Goal: Task Accomplishment & Management: Use online tool/utility

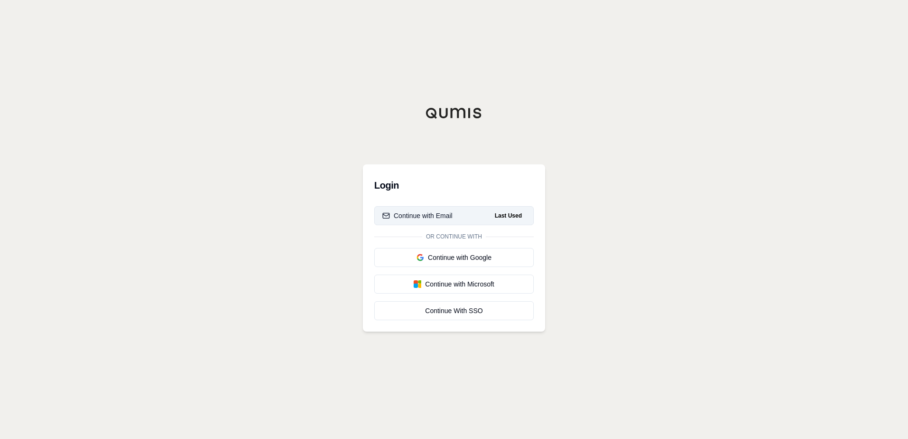
click at [446, 210] on button "Continue with Email Last Used" at bounding box center [454, 215] width 160 height 19
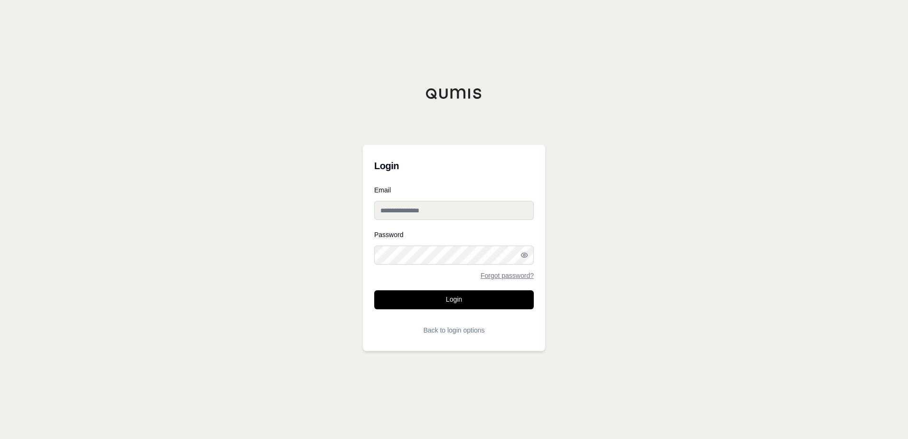
type input "**********"
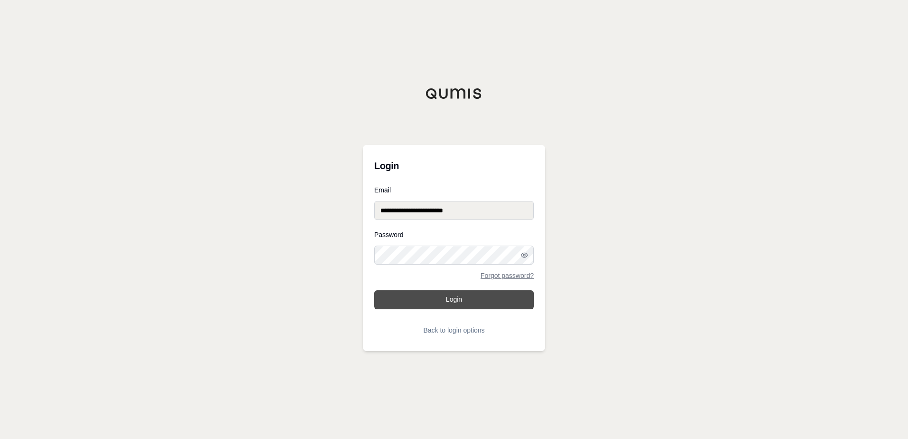
click at [443, 304] on button "Login" at bounding box center [454, 299] width 160 height 19
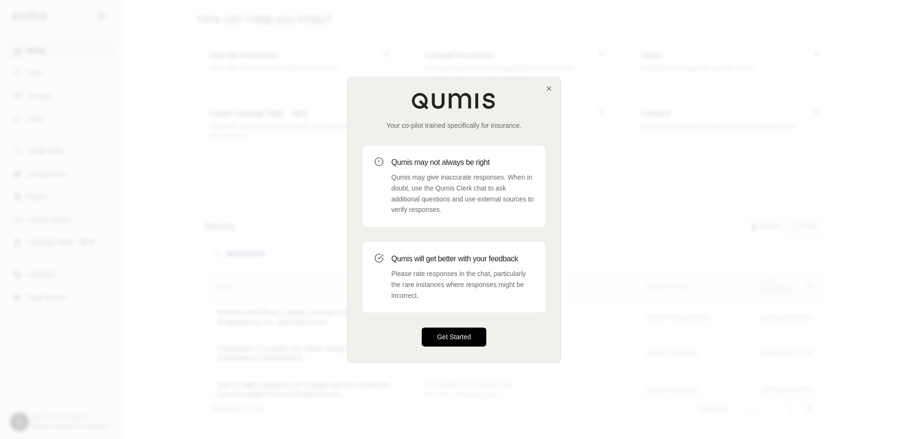
click at [452, 341] on button "Get Started" at bounding box center [454, 337] width 65 height 19
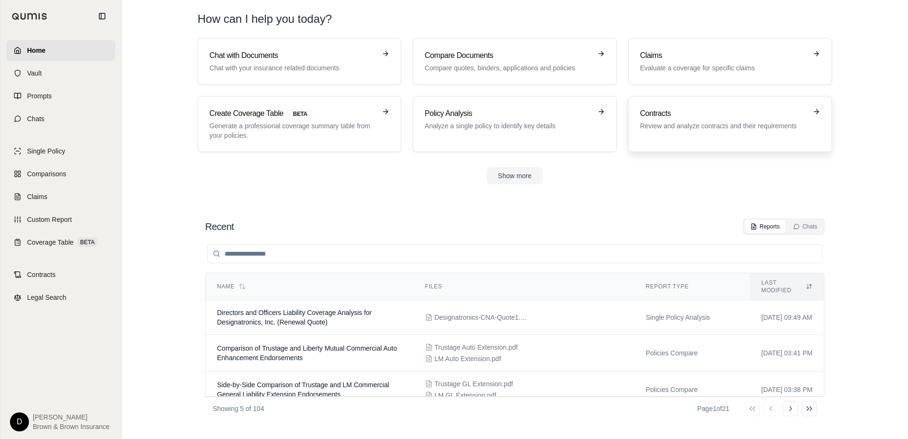
click at [661, 125] on p "Review and analyze contracts and their requirements" at bounding box center [723, 125] width 167 height 9
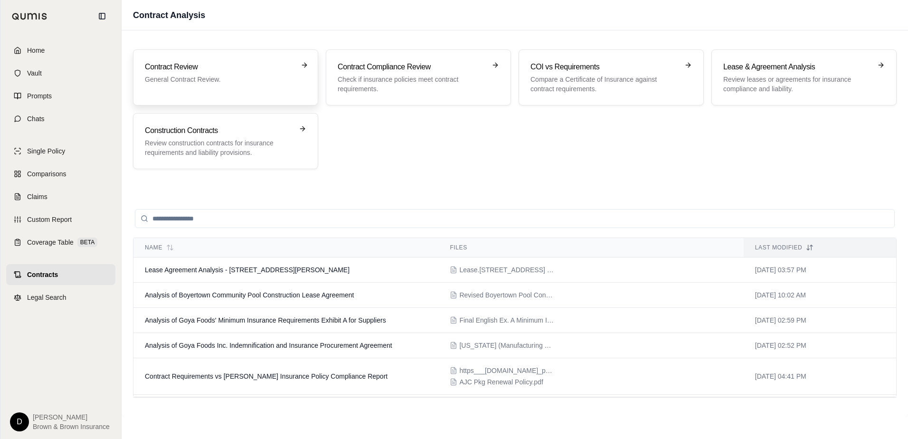
click at [201, 82] on p "General Contract Review." at bounding box center [219, 79] width 148 height 9
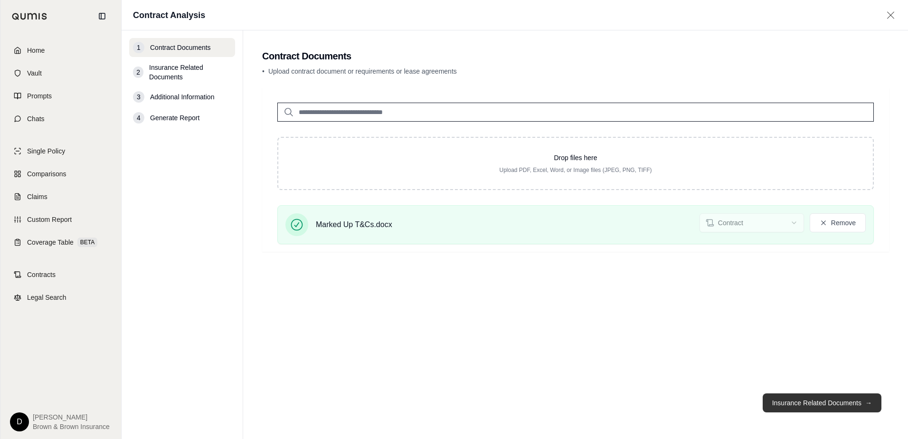
click at [789, 406] on button "Insurance Related Documents →" at bounding box center [821, 402] width 119 height 19
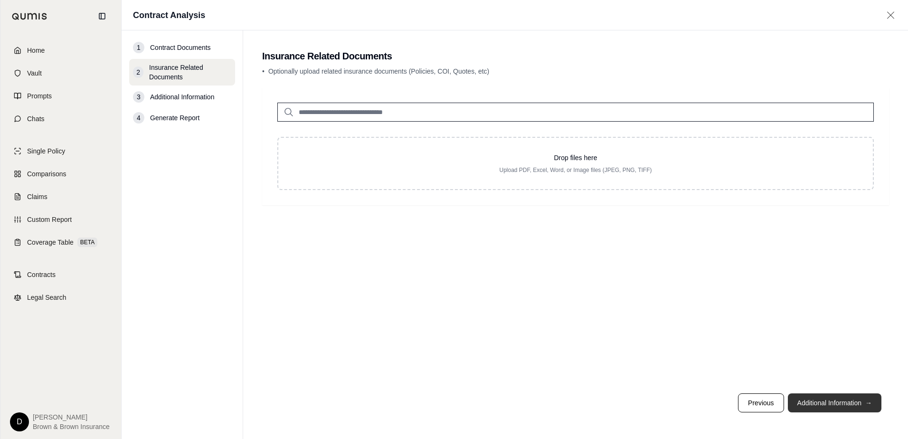
click at [811, 400] on button "Additional Information →" at bounding box center [835, 402] width 94 height 19
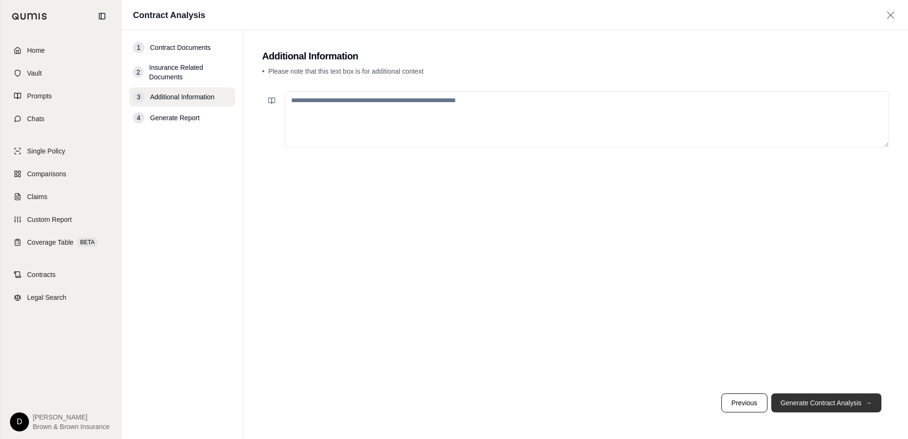
click at [811, 403] on button "Generate Contract Analysis →" at bounding box center [826, 402] width 110 height 19
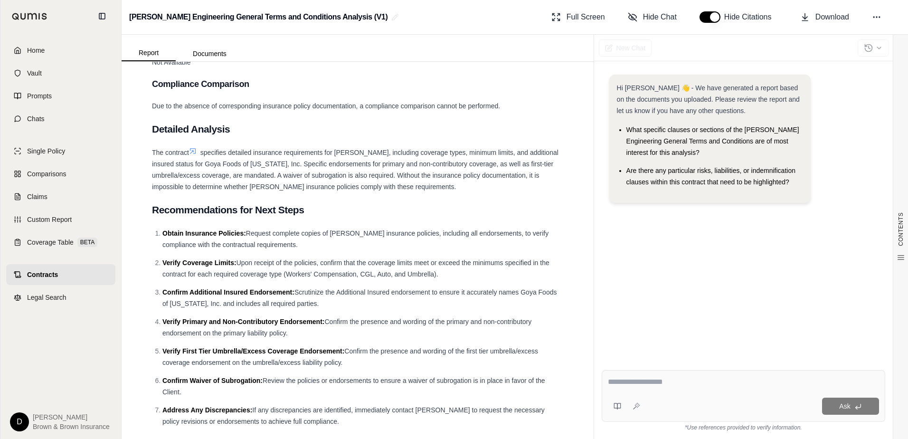
scroll to position [750, 0]
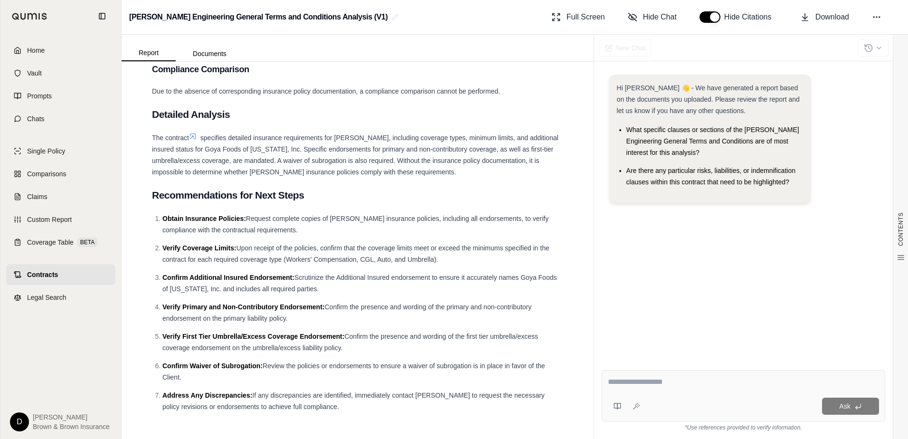
click at [688, 383] on textarea at bounding box center [743, 381] width 271 height 11
type textarea "**********"
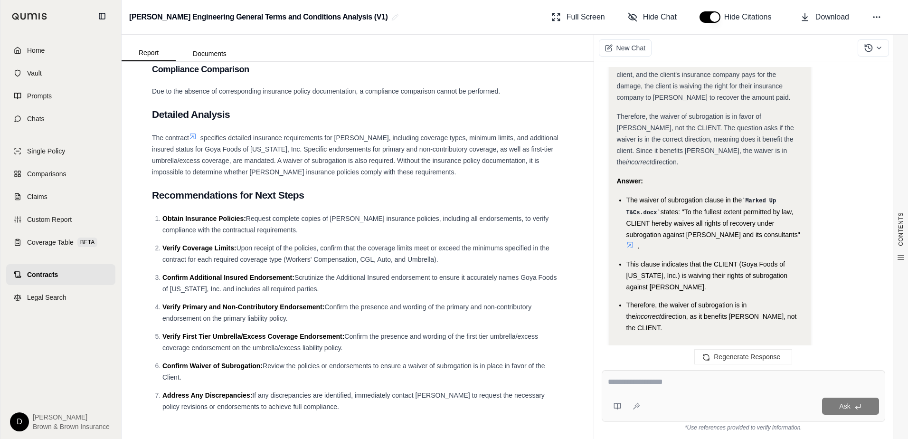
scroll to position [513, 0]
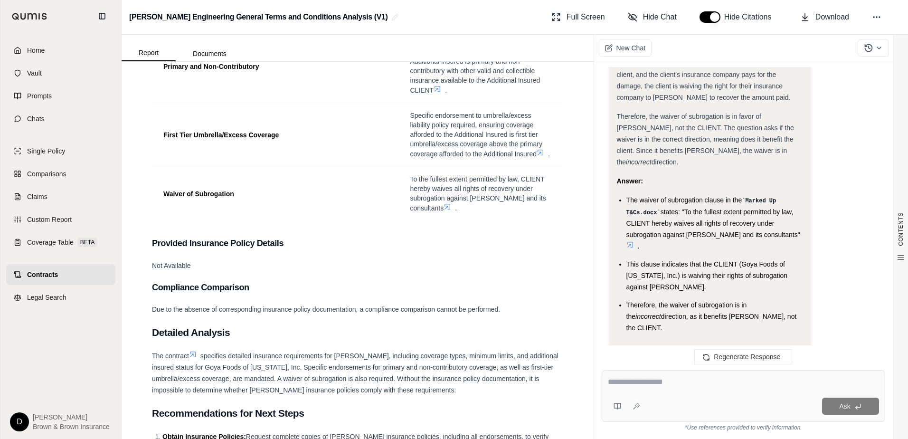
click at [646, 388] on div at bounding box center [743, 383] width 271 height 15
click at [644, 385] on textarea at bounding box center [743, 381] width 271 height 11
type textarea "**********"
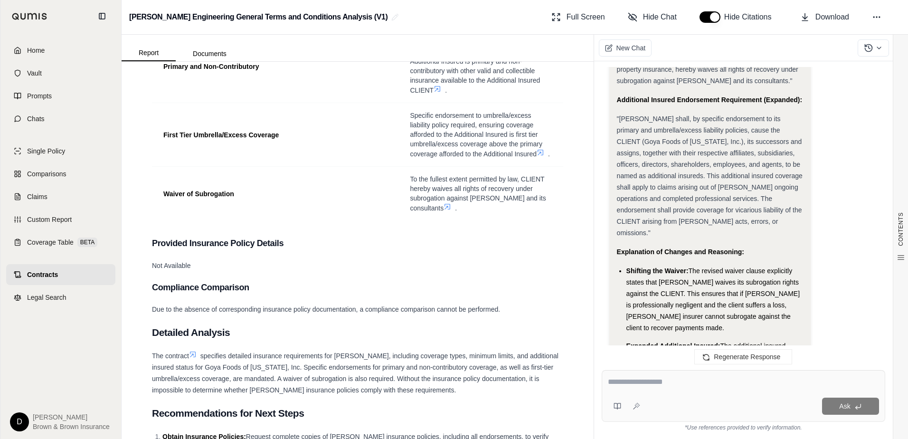
scroll to position [1379, 0]
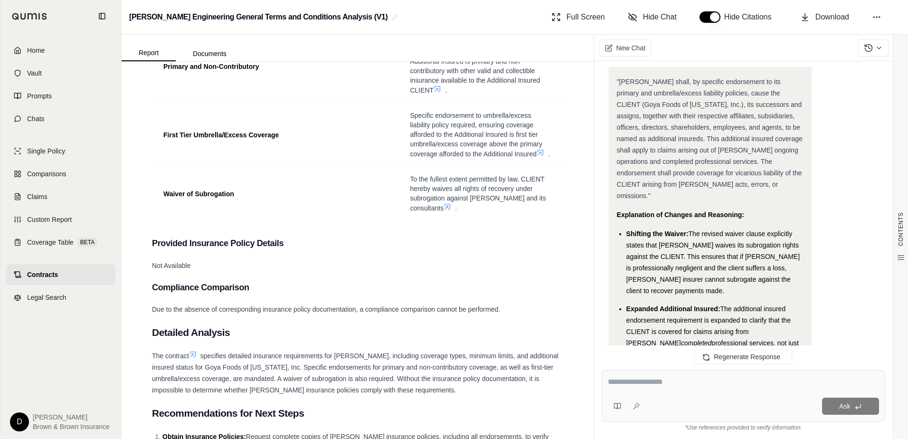
click at [675, 234] on li "Shifting the Waiver: The revised waiver clause explicitly states that [PERSON_N…" at bounding box center [714, 262] width 177 height 68
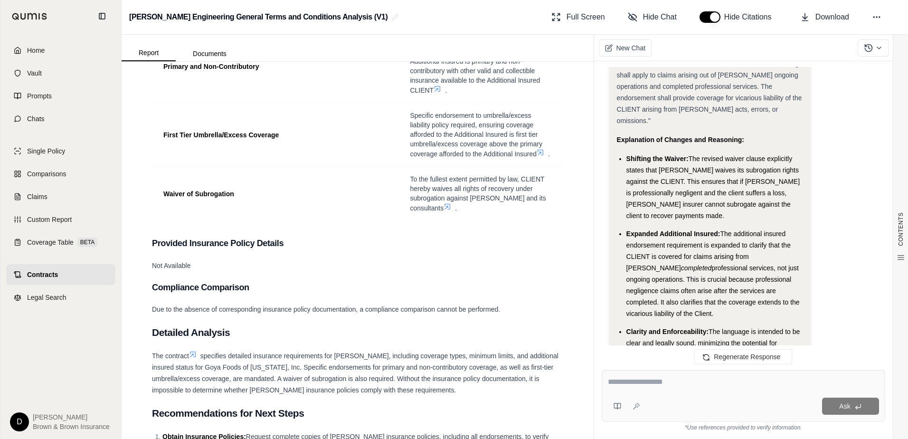
scroll to position [1474, 0]
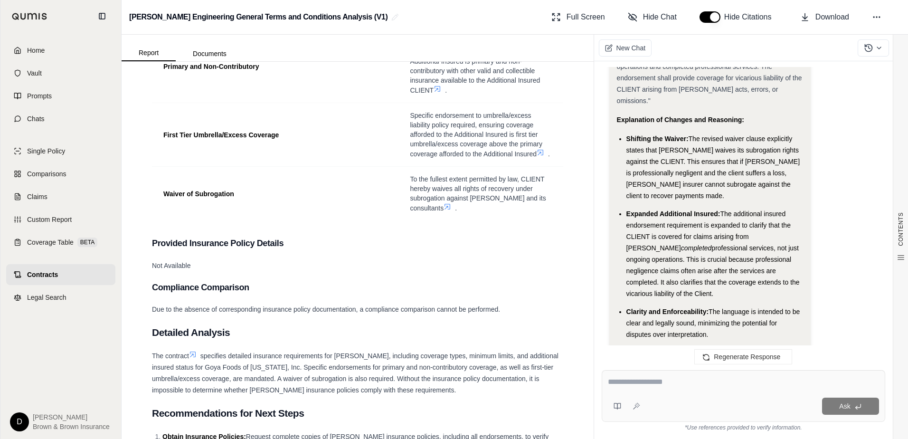
click at [675, 234] on li "Expanded Additional Insured: The additional insured endorsement requirement is …" at bounding box center [714, 253] width 177 height 91
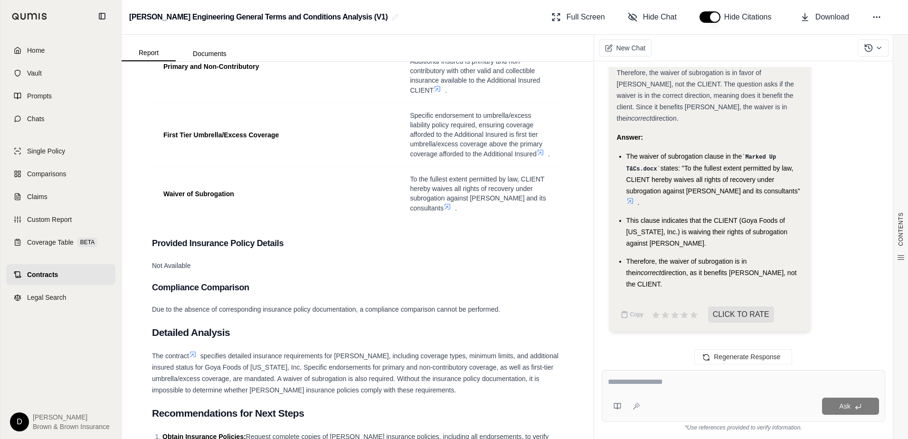
scroll to position [619, 0]
click at [632, 47] on span "New Chat" at bounding box center [630, 47] width 29 height 9
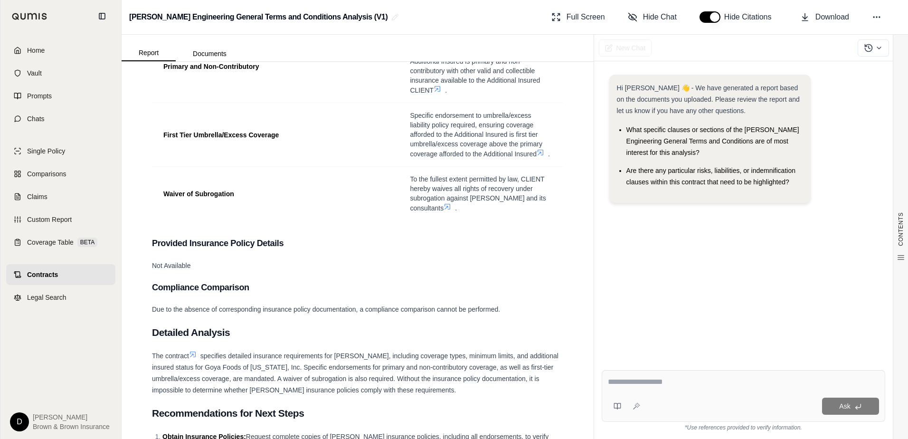
click at [660, 388] on div at bounding box center [743, 383] width 271 height 15
click at [618, 382] on textarea at bounding box center [743, 381] width 271 height 11
type textarea "**********"
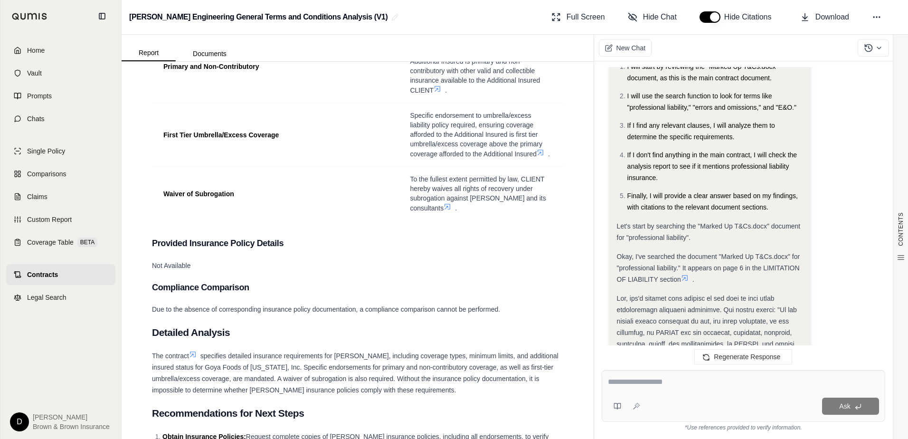
scroll to position [285, 0]
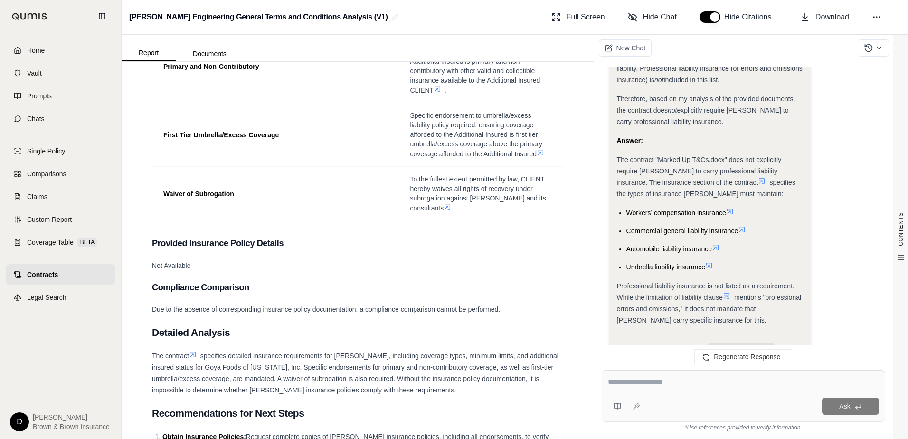
scroll to position [1309, 0]
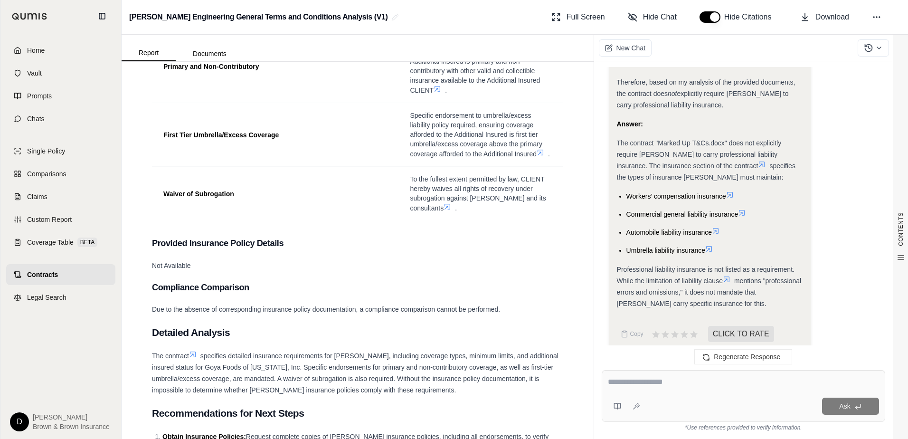
click at [790, 296] on div "Professional liability insurance is not listed as a requirement. While the limi…" at bounding box center [710, 286] width 186 height 46
click at [666, 373] on div "Ask" at bounding box center [742, 396] width 283 height 52
type textarea "**********"
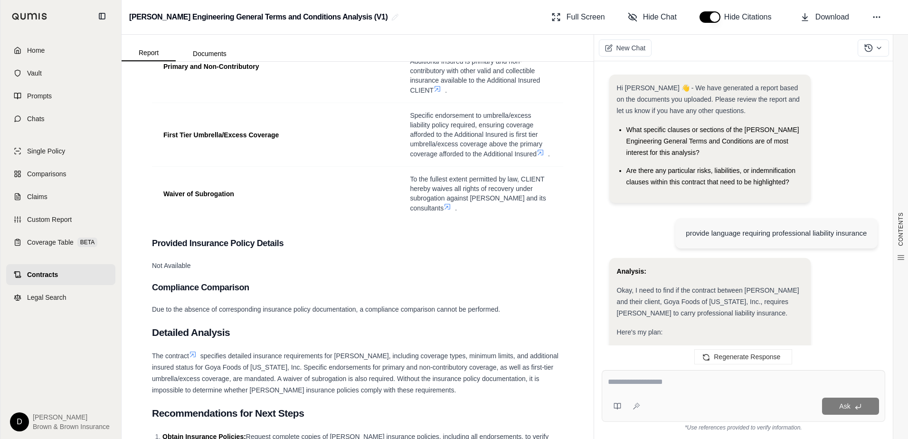
scroll to position [2305, 0]
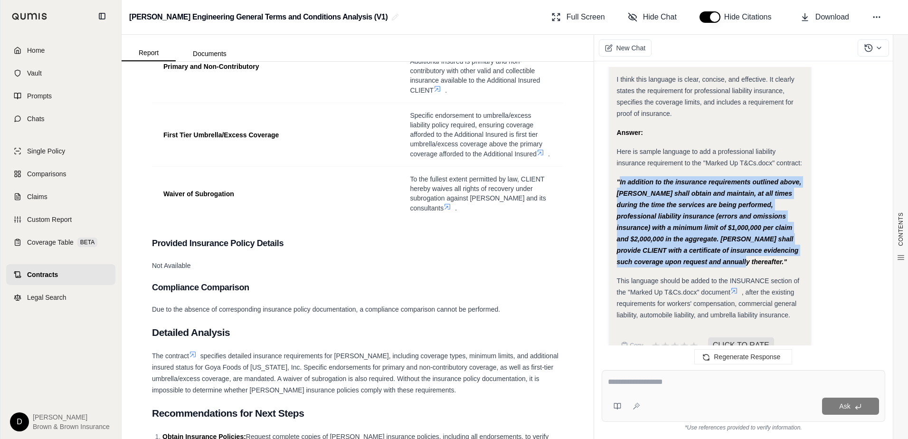
drag, startPoint x: 620, startPoint y: 159, endPoint x: 719, endPoint y: 235, distance: 124.3
click at [719, 235] on strong ""In addition to the insurance requirements outlined above, [PERSON_NAME] shall …" at bounding box center [709, 221] width 185 height 87
copy strong "In addition to the insurance requirements outlined above, [PERSON_NAME] shall o…"
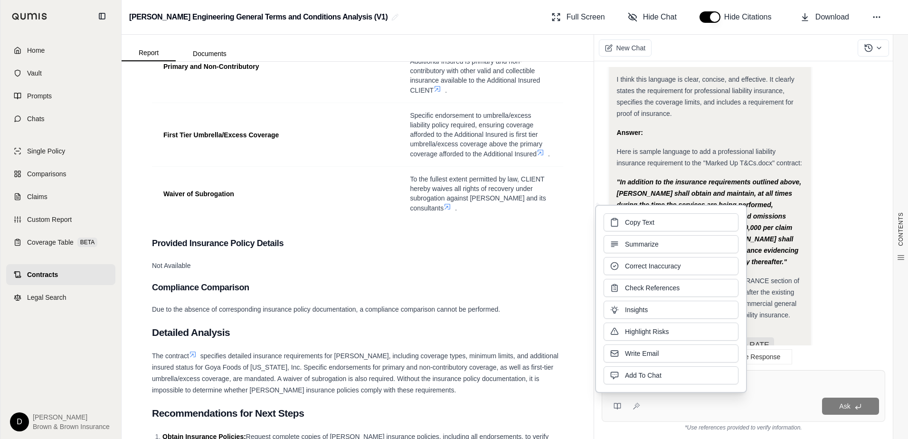
click at [317, 271] on div "Not Available" at bounding box center [357, 265] width 411 height 11
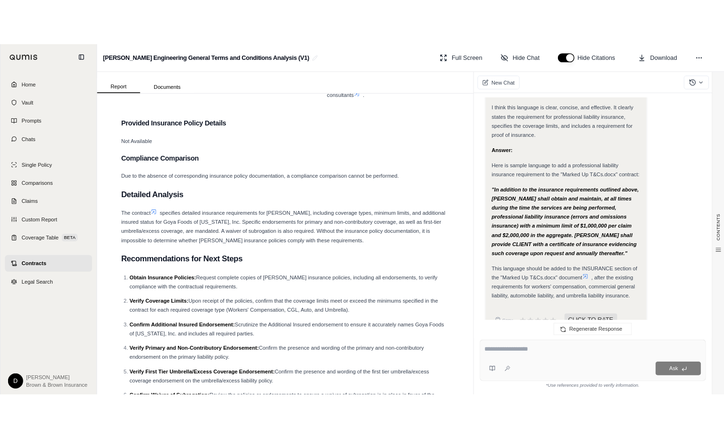
scroll to position [750, 0]
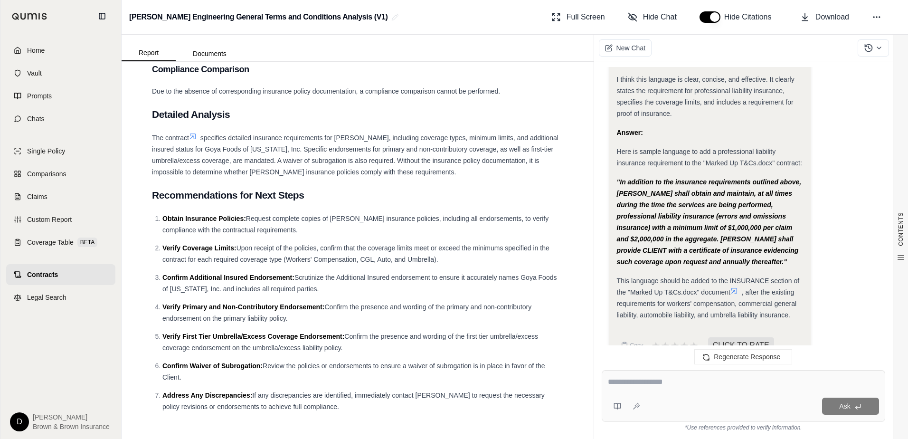
click at [290, 375] on li "Confirm Waiver of Subrogation: Review the policies or endorsements to ensure a …" at bounding box center [362, 371] width 401 height 23
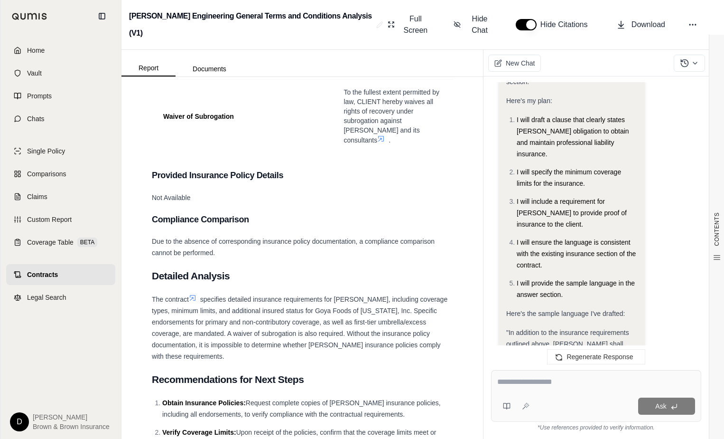
scroll to position [2952, 0]
